Goal: Information Seeking & Learning: Check status

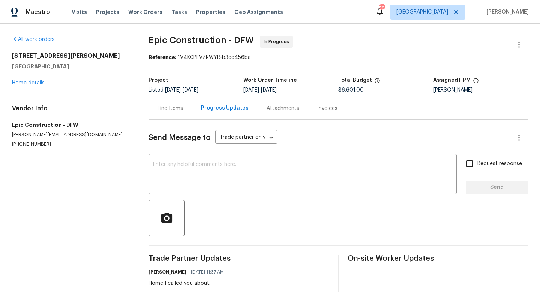
scroll to position [16, 0]
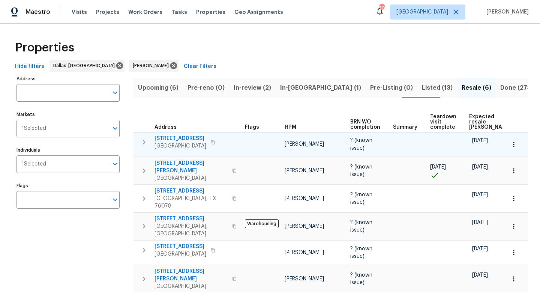
click at [255, 139] on td at bounding box center [262, 144] width 40 height 24
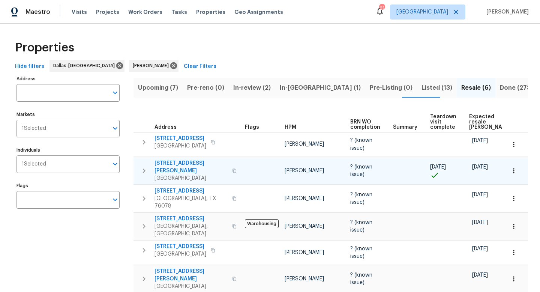
click at [201, 164] on span "[STREET_ADDRESS][PERSON_NAME]" at bounding box center [190, 166] width 73 height 15
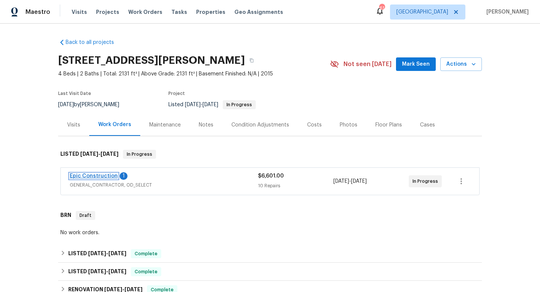
click at [111, 177] on link "Epic Construction" at bounding box center [94, 175] width 48 height 5
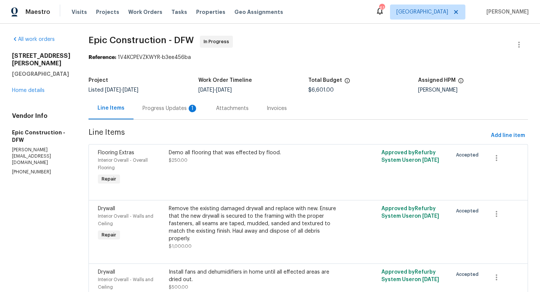
click at [159, 111] on div "Progress Updates 1" at bounding box center [169, 108] width 55 height 7
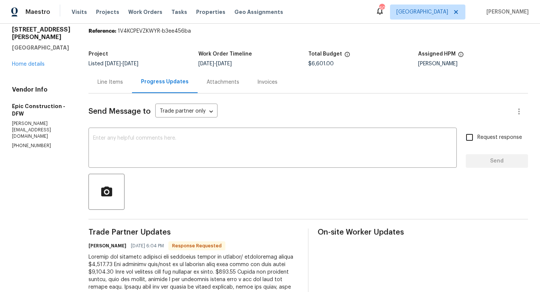
scroll to position [24, 0]
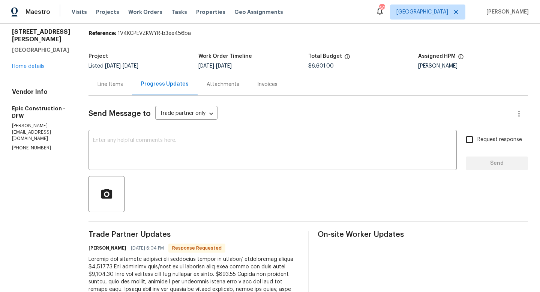
click at [93, 94] on div "Line Items" at bounding box center [109, 84] width 43 height 22
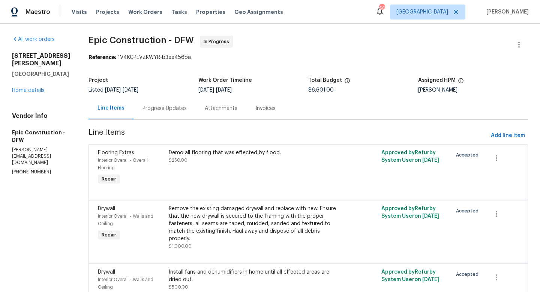
click at [29, 87] on div "2500 Spring Meadows Dr Denton, TX 76209 Home details" at bounding box center [41, 73] width 58 height 42
click at [26, 88] on link "Home details" at bounding box center [28, 90] width 33 height 5
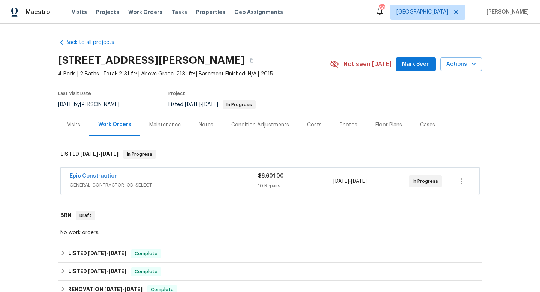
click at [89, 172] on span "Epic Construction" at bounding box center [94, 175] width 48 height 7
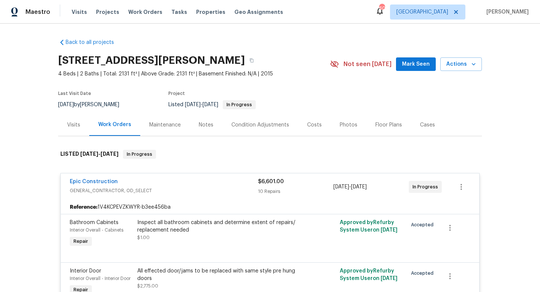
click at [119, 82] on section "2500 Spring Meadows Dr, Denton, TX 76209 4 Beds | 2 Baths | Total: 2131 ft² | A…" at bounding box center [270, 82] width 424 height 63
drag, startPoint x: 136, startPoint y: 126, endPoint x: 144, endPoint y: 126, distance: 7.1
click at [144, 126] on div "Visits Work Orders Maintenance Notes Condition Adjustments Costs Photos Floor P…" at bounding box center [270, 125] width 424 height 22
click at [219, 130] on div "Notes" at bounding box center [206, 125] width 33 height 22
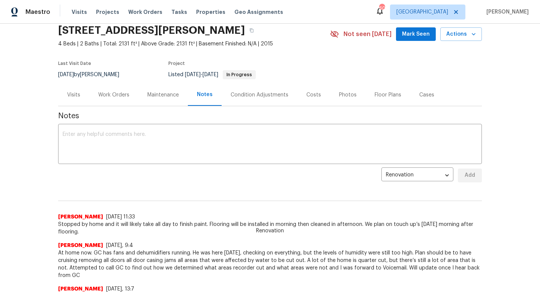
scroll to position [27, 0]
